Goal: Transaction & Acquisition: Book appointment/travel/reservation

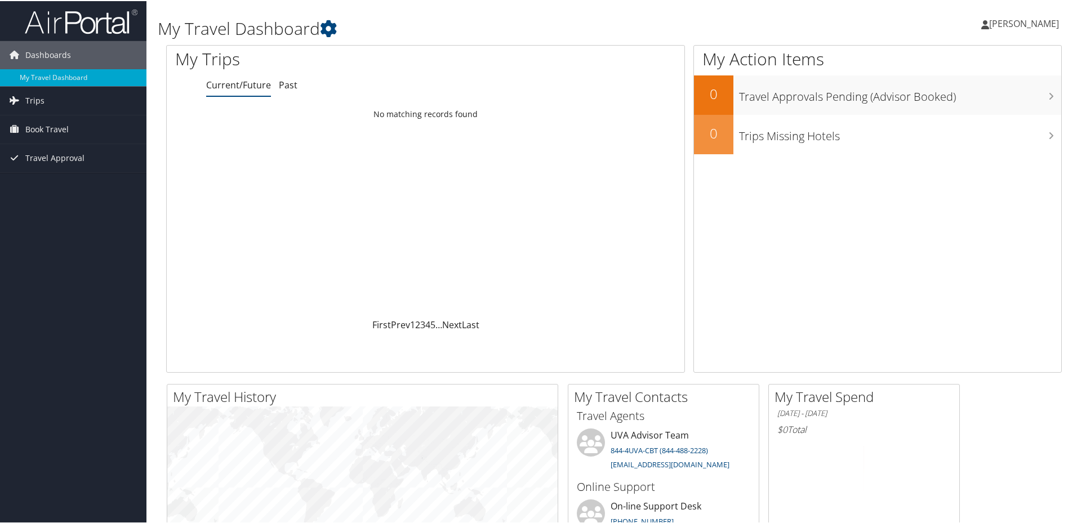
click at [1020, 17] on span "[PERSON_NAME]" at bounding box center [1024, 22] width 70 height 12
click at [959, 59] on link "My Settings" at bounding box center [995, 61] width 126 height 19
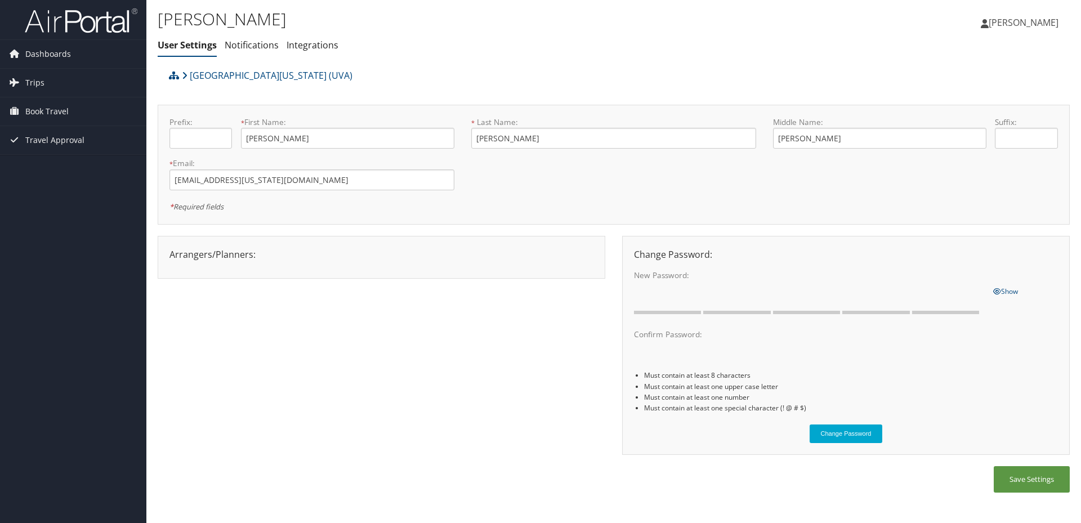
click at [309, 260] on div "Arrangers/Planners: Edit Arrangers & Planners Save Changes Cancel ×" at bounding box center [381, 255] width 441 height 14
click at [995, 459] on div "Change Password: New Password: One or more of the requirements are not met Show…" at bounding box center [842, 351] width 456 height 231
click at [1003, 23] on span "[PERSON_NAME]" at bounding box center [1024, 22] width 70 height 12
click at [42, 109] on span "Book Travel" at bounding box center [46, 111] width 43 height 28
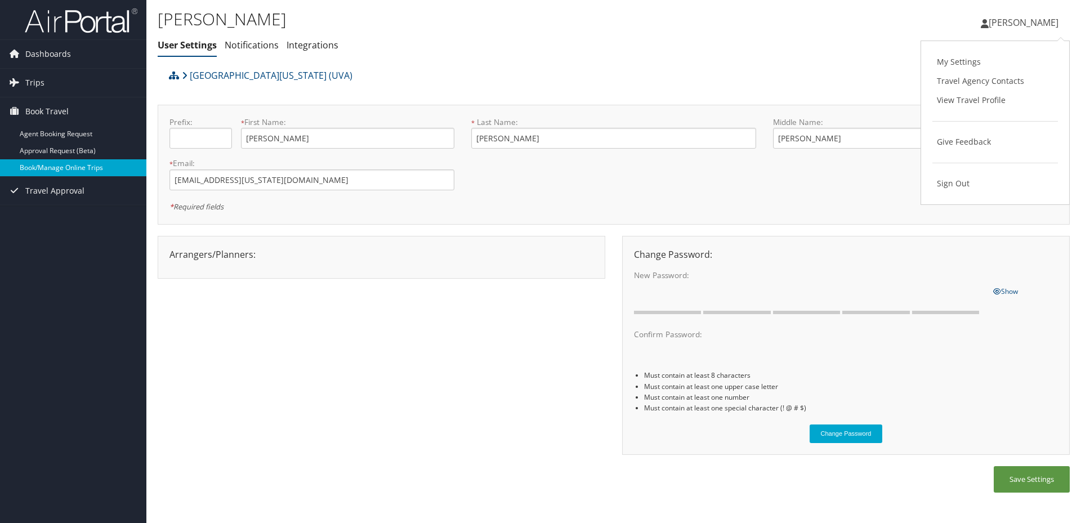
click at [45, 167] on link "Book/Manage Online Trips" at bounding box center [73, 167] width 146 height 17
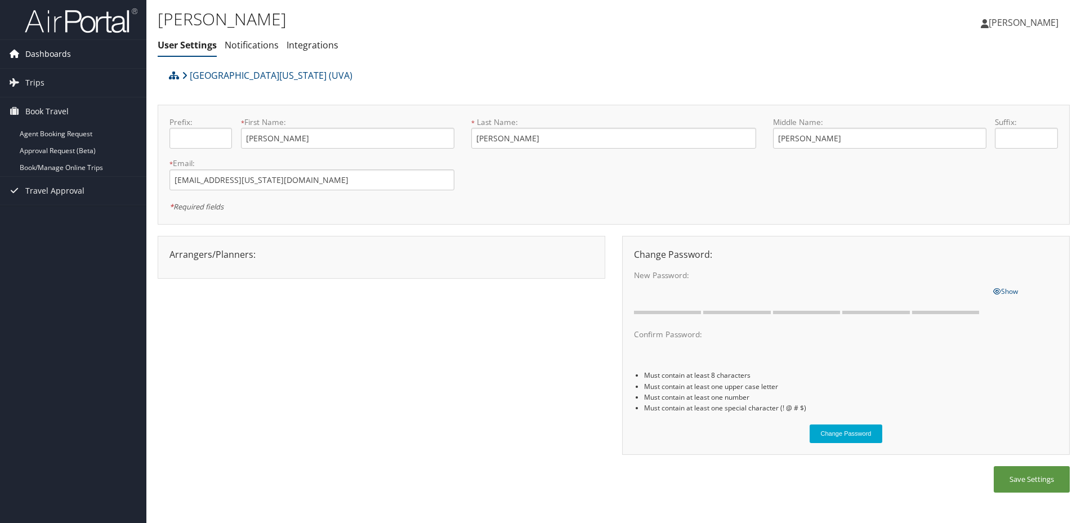
click at [41, 52] on span "Dashboards" at bounding box center [48, 54] width 46 height 28
click at [44, 206] on span "Travel Approval" at bounding box center [54, 208] width 59 height 28
click at [314, 41] on link "Integrations" at bounding box center [313, 45] width 52 height 12
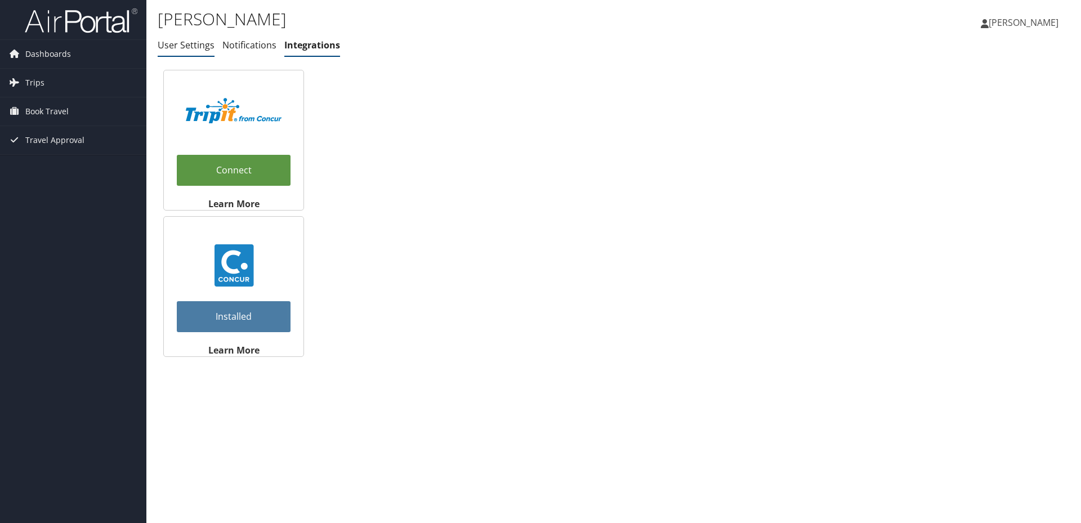
click at [198, 42] on link "User Settings" at bounding box center [186, 45] width 57 height 12
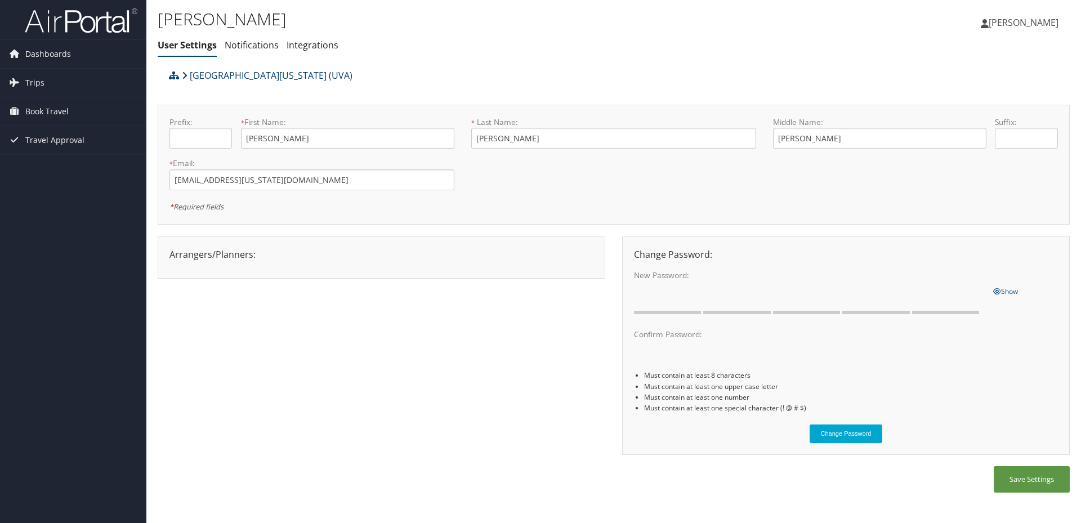
click at [250, 73] on link "[GEOGRAPHIC_DATA][US_STATE] (UVA)" at bounding box center [267, 75] width 171 height 23
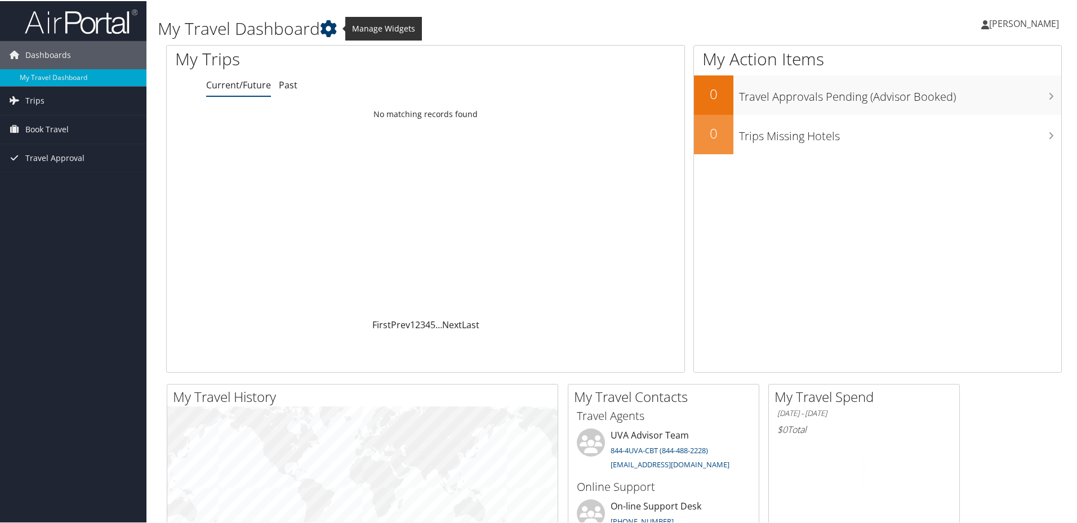
click at [329, 23] on icon at bounding box center [328, 27] width 17 height 17
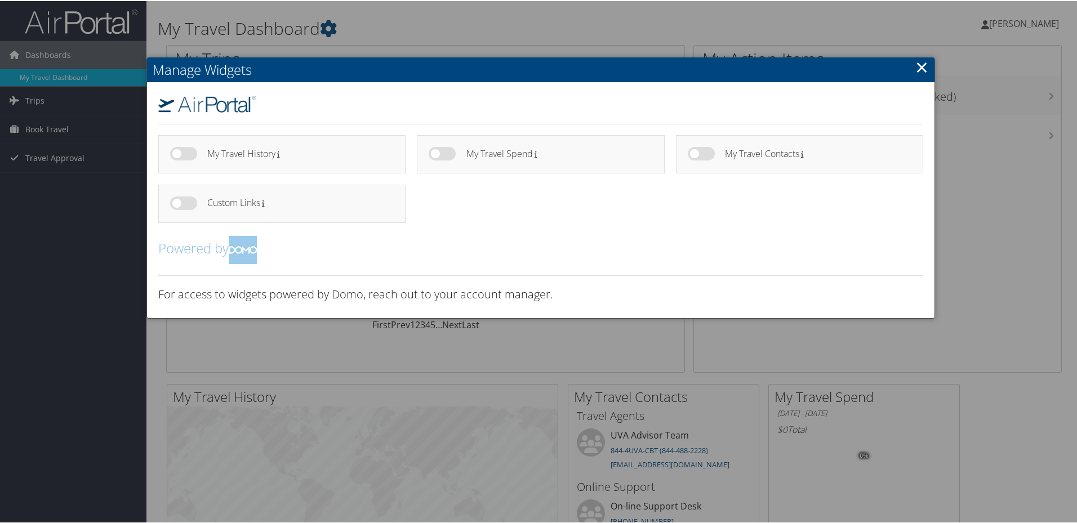
click at [932, 65] on div "Manage Widgets My Travel History My Travel Spend" at bounding box center [540, 186] width 789 height 261
click at [927, 68] on h2 "Manage Widgets" at bounding box center [540, 68] width 787 height 25
click at [923, 65] on link "×" at bounding box center [921, 66] width 13 height 23
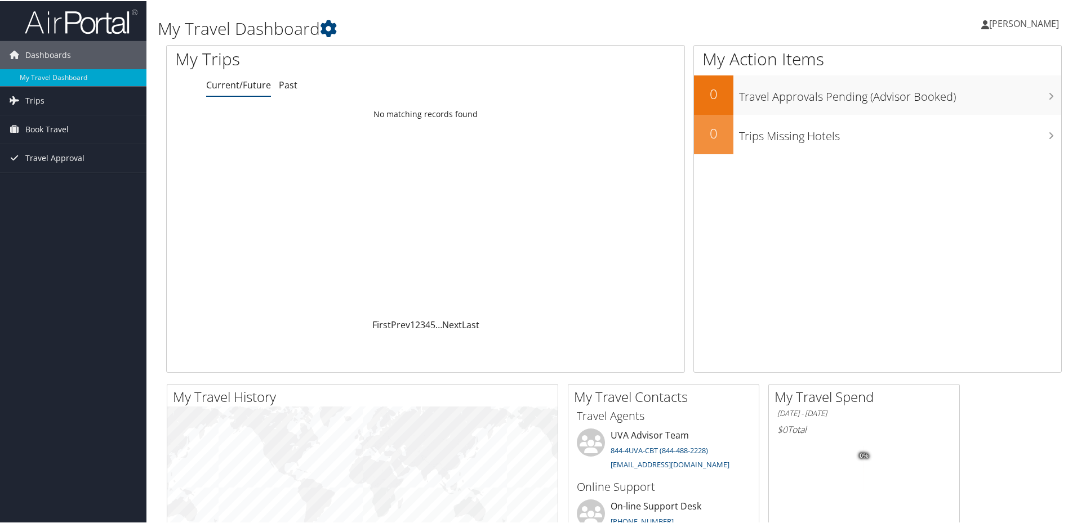
click at [1007, 23] on span "[PERSON_NAME]" at bounding box center [1024, 22] width 70 height 12
click at [992, 71] on link "My Settings" at bounding box center [995, 61] width 126 height 19
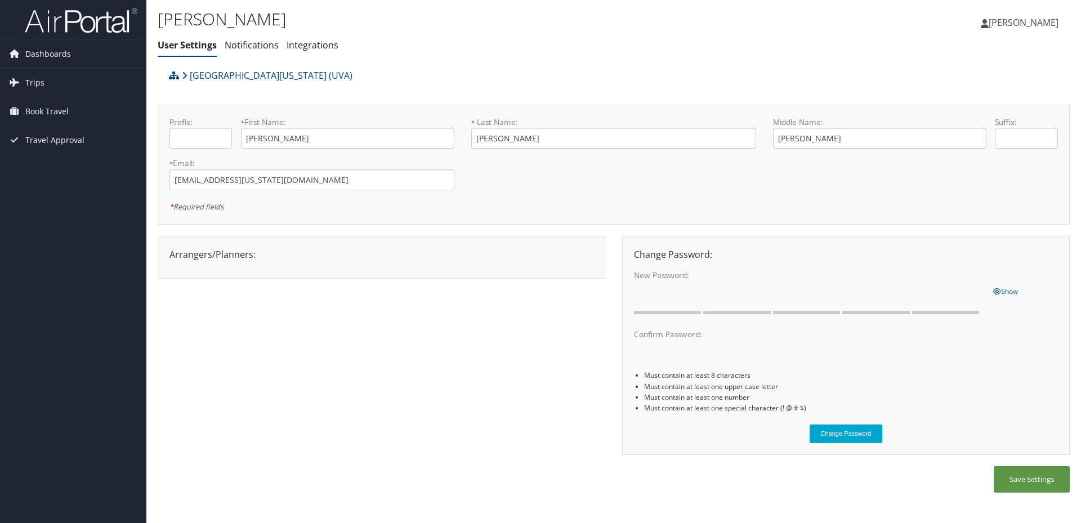
click at [1020, 27] on span "[PERSON_NAME]" at bounding box center [1024, 22] width 70 height 12
click at [995, 94] on link "View Travel Profile" at bounding box center [996, 100] width 126 height 19
click at [75, 19] on img at bounding box center [81, 20] width 113 height 26
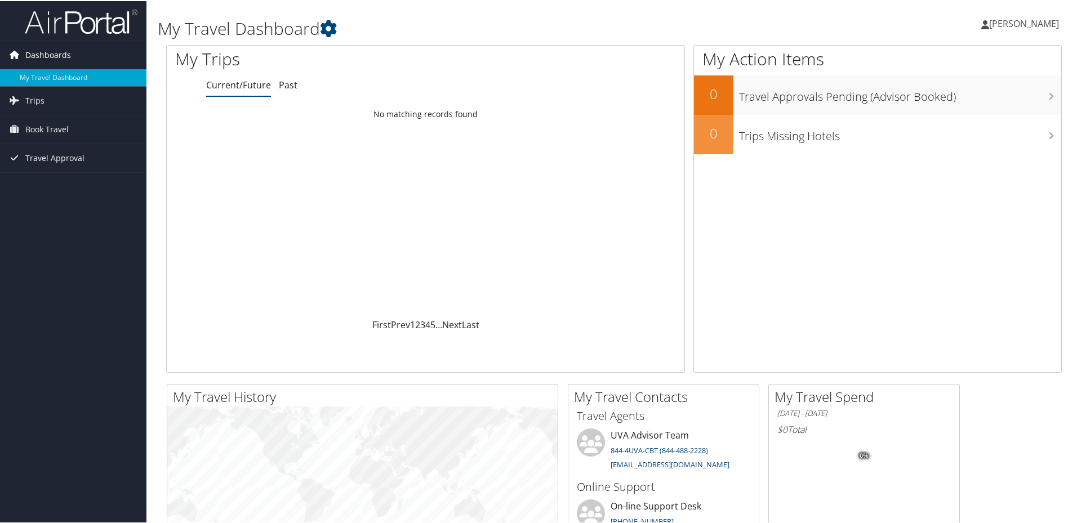
click at [69, 53] on span "Dashboards" at bounding box center [48, 54] width 46 height 28
click at [25, 97] on span "Trips" at bounding box center [34, 100] width 19 height 28
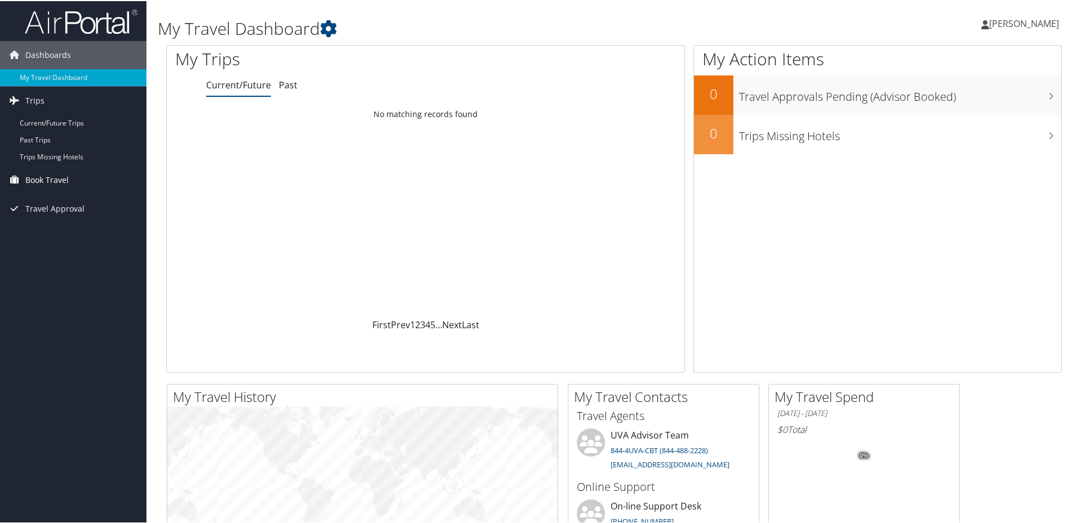
click at [37, 175] on span "Book Travel" at bounding box center [46, 179] width 43 height 28
click at [83, 230] on link "Book/Manage Online Trips" at bounding box center [73, 235] width 146 height 17
